Goal: Task Accomplishment & Management: Use online tool/utility

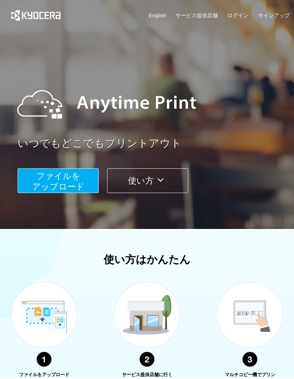
click at [38, 183] on span "ファイルを ​​アップロード" at bounding box center [58, 181] width 53 height 20
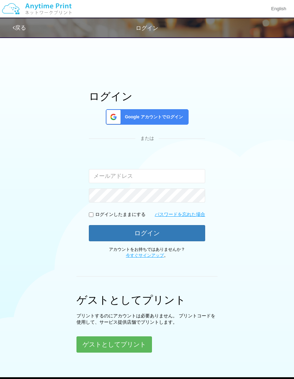
click at [172, 114] on div "Google アカウントでログイン" at bounding box center [147, 117] width 83 height 16
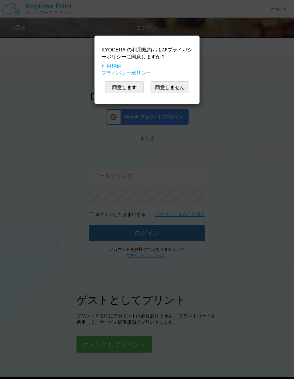
click at [135, 89] on button "同意します" at bounding box center [124, 87] width 39 height 12
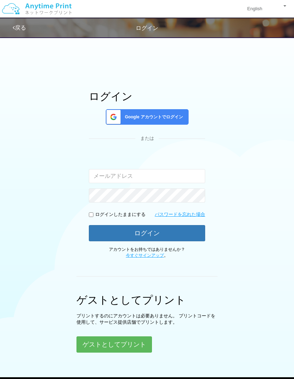
click at [174, 117] on span "Google アカウントでログイン" at bounding box center [152, 117] width 61 height 6
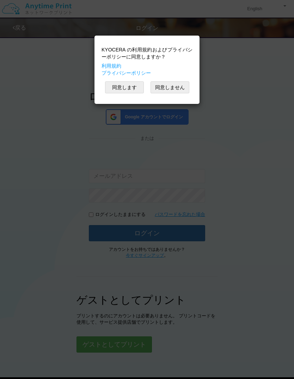
click at [133, 88] on button "同意します" at bounding box center [124, 87] width 39 height 12
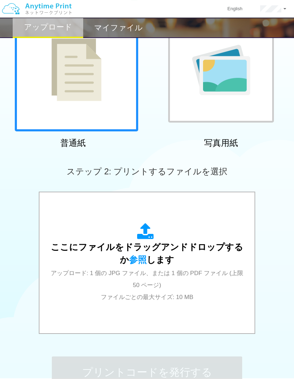
scroll to position [73, 0]
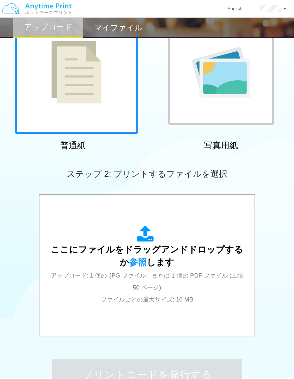
click at [136, 261] on span "参照" at bounding box center [138, 262] width 18 height 10
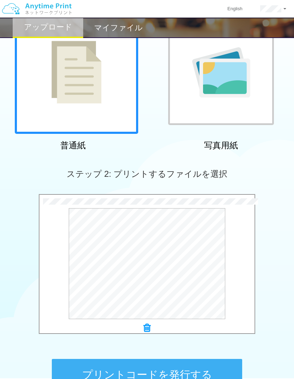
click at [0, 0] on button "プレビュー" at bounding box center [0, 0] width 0 height 0
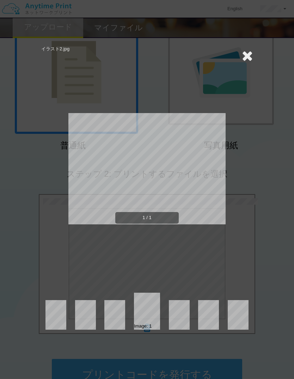
click at [244, 58] on icon at bounding box center [247, 56] width 11 height 14
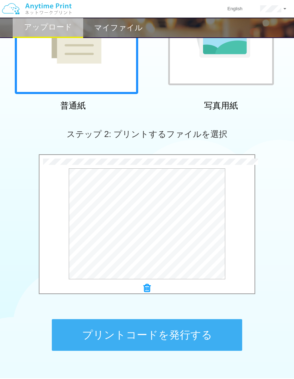
scroll to position [132, 0]
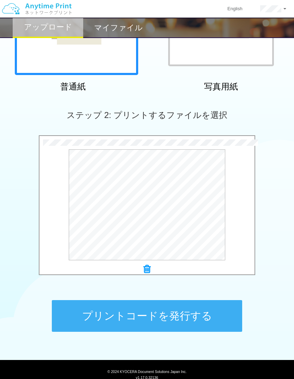
click at [151, 265] on icon at bounding box center [146, 269] width 7 height 9
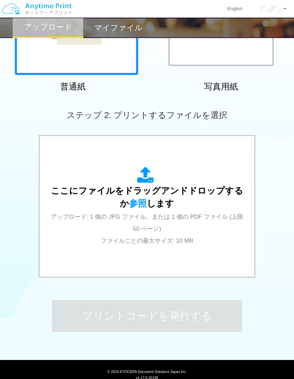
scroll to position [121, 0]
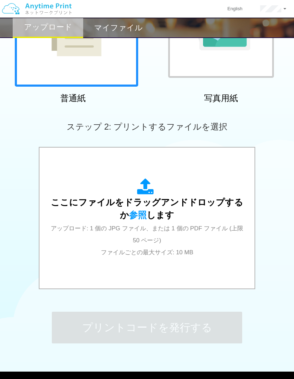
click at [141, 215] on span "参照" at bounding box center [138, 215] width 18 height 10
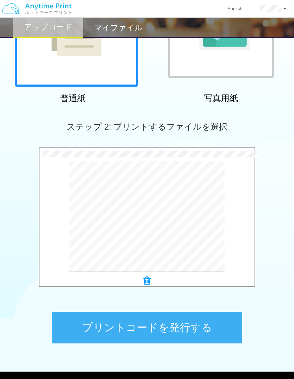
click at [197, 323] on button "プリントコードを発行する" at bounding box center [147, 328] width 190 height 32
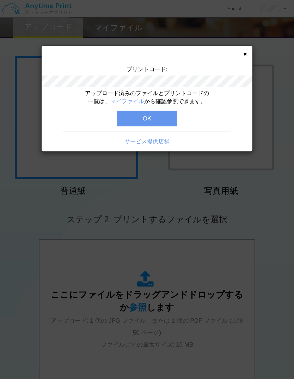
scroll to position [29, 0]
click at [159, 119] on button "OK" at bounding box center [147, 119] width 61 height 16
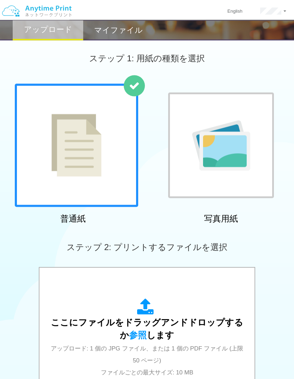
scroll to position [0, 0]
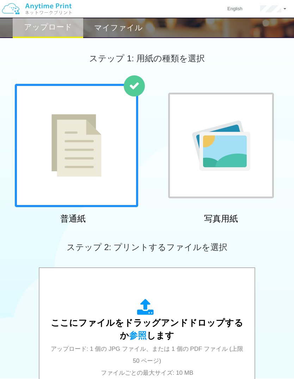
click at [125, 31] on h2 "マイファイル" at bounding box center [118, 28] width 49 height 8
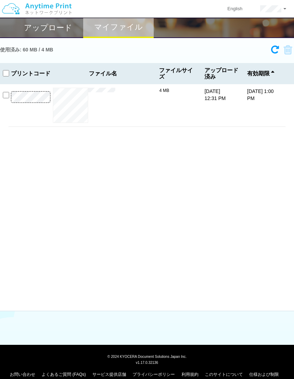
click at [294, 368] on html "English アカウント設定 ログアウト アップロード マイファイル 使用済み: 60 MB / 4 MB 4 MB" at bounding box center [147, 189] width 294 height 379
